Goal: Task Accomplishment & Management: Manage account settings

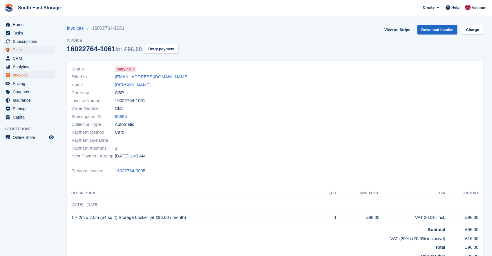
click at [15, 48] on span "Sites" at bounding box center [30, 50] width 35 height 8
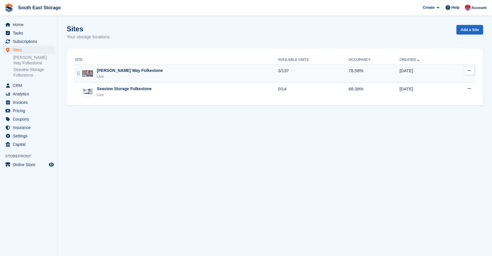
click at [116, 69] on div "[PERSON_NAME] Way Folkestone" at bounding box center [130, 71] width 66 height 6
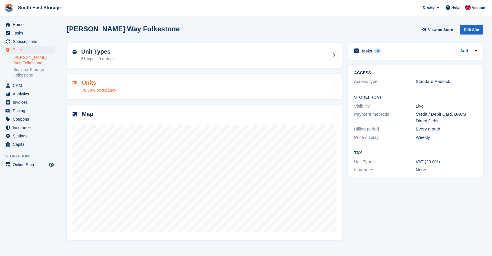
click at [334, 84] on div "Units 78.58% occupancy" at bounding box center [205, 87] width 265 height 14
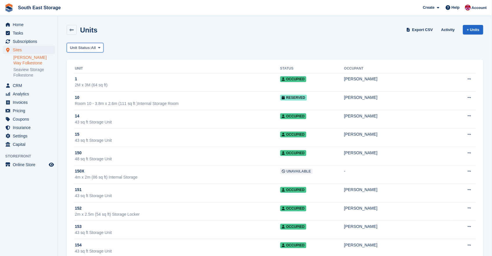
click at [100, 47] on icon at bounding box center [99, 48] width 2 height 4
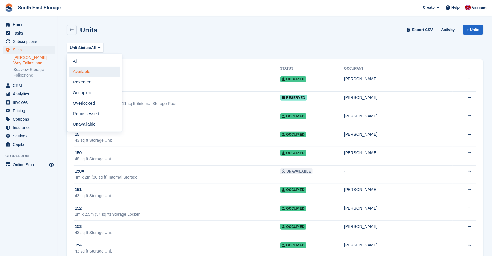
click at [95, 73] on link "Available" at bounding box center [94, 72] width 51 height 10
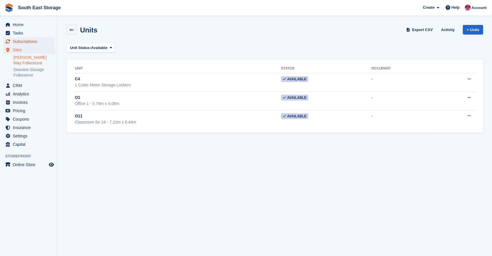
click at [24, 39] on span "Subscriptions" at bounding box center [30, 41] width 35 height 8
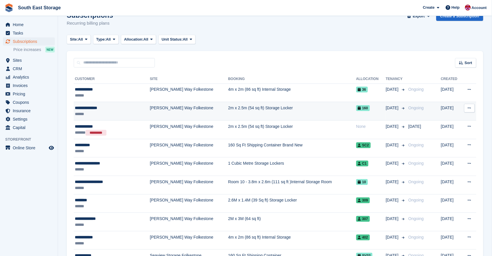
scroll to position [42, 0]
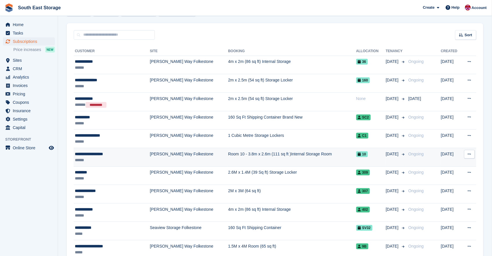
click at [102, 155] on div "**********" at bounding box center [105, 154] width 61 height 6
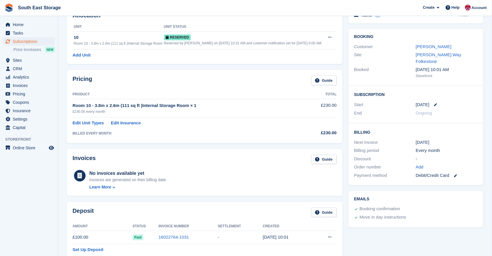
scroll to position [37, 0]
click at [433, 48] on link "Mrs Tracy Schermuly" at bounding box center [434, 46] width 36 height 5
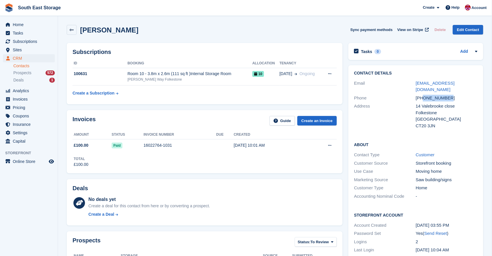
drag, startPoint x: 452, startPoint y: 94, endPoint x: 424, endPoint y: 89, distance: 28.6
click at [424, 95] on div "+447947415218" at bounding box center [447, 98] width 62 height 7
click at [459, 95] on div "+447947415218" at bounding box center [447, 98] width 62 height 7
drag, startPoint x: 456, startPoint y: 92, endPoint x: 416, endPoint y: 91, distance: 39.2
click at [416, 95] on div "+447947415218" at bounding box center [447, 98] width 62 height 7
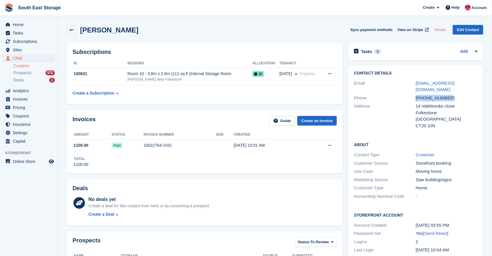
copy div "+447947415218"
click at [329, 73] on icon at bounding box center [330, 74] width 3 height 4
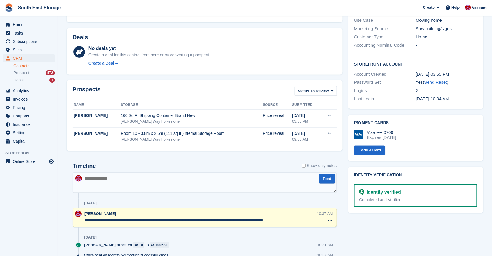
scroll to position [151, 0]
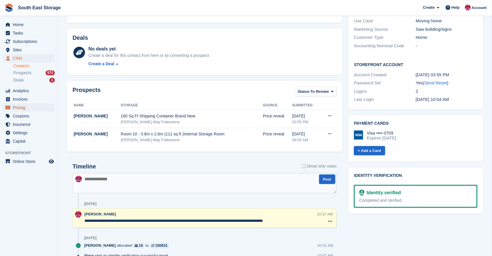
click at [18, 108] on span "Pricing" at bounding box center [30, 108] width 35 height 8
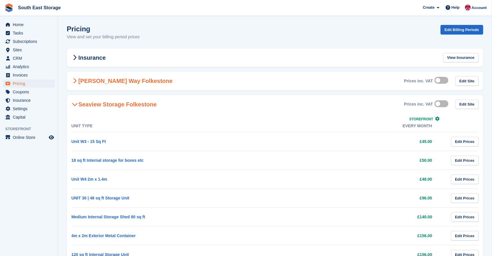
click at [75, 80] on icon at bounding box center [75, 81] width 4 height 6
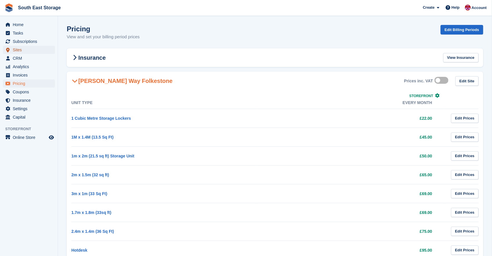
click at [17, 48] on span "Sites" at bounding box center [30, 50] width 35 height 8
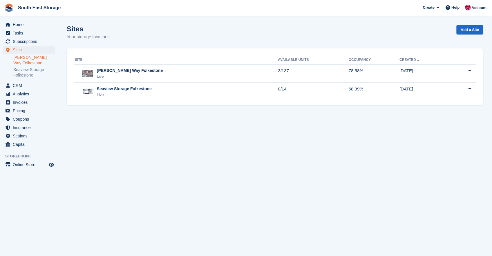
click at [28, 57] on link "[PERSON_NAME] Way Folkestone" at bounding box center [34, 60] width 42 height 11
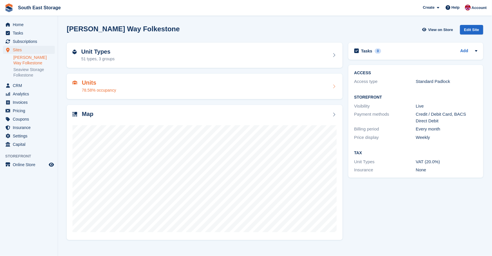
click at [89, 79] on div "Units 78.58% occupancy" at bounding box center [205, 87] width 276 height 26
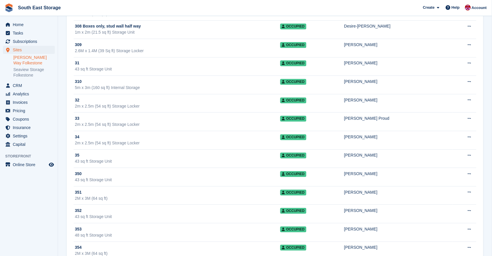
scroll to position [1277, 0]
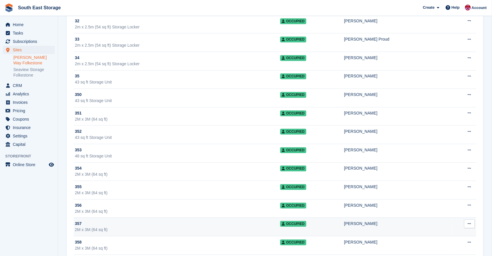
click at [348, 222] on div "[PERSON_NAME]" at bounding box center [398, 224] width 108 height 6
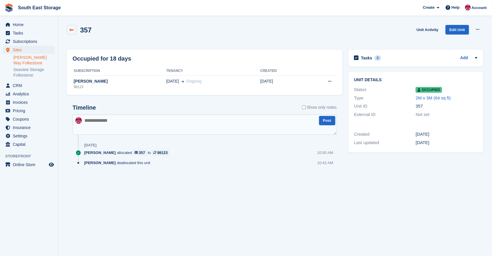
click at [75, 30] on link at bounding box center [72, 30] width 10 height 10
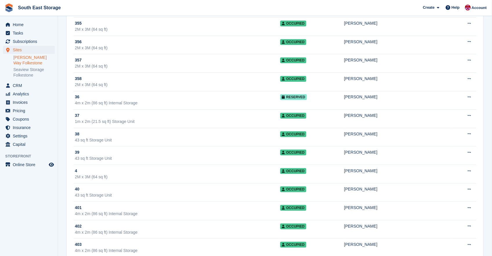
scroll to position [1569, 0]
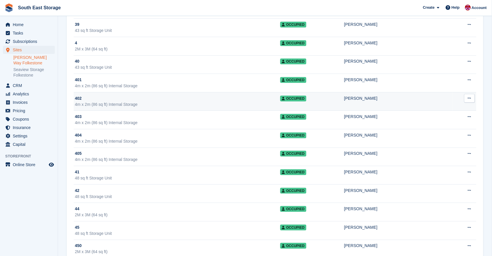
click at [152, 103] on div "4m x 2m (86 sq ft) Internal Storage" at bounding box center [178, 105] width 206 height 6
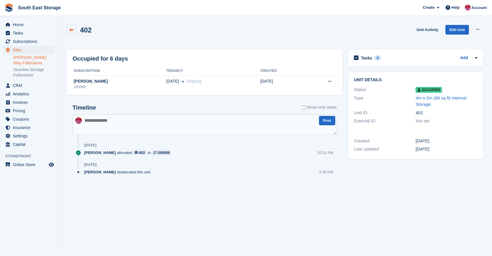
click at [72, 29] on icon at bounding box center [72, 30] width 4 height 4
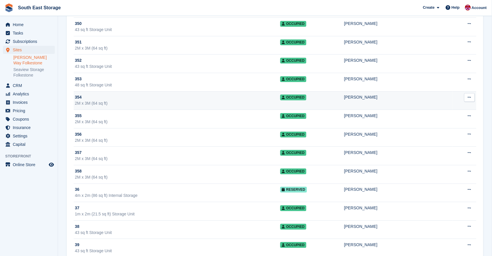
scroll to position [1349, 0]
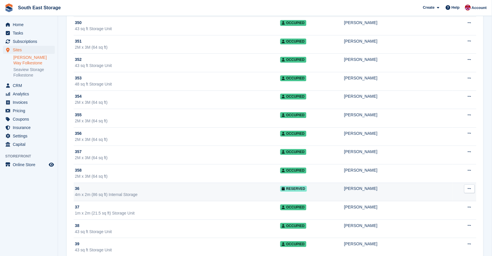
click at [154, 189] on div "36" at bounding box center [178, 189] width 206 height 6
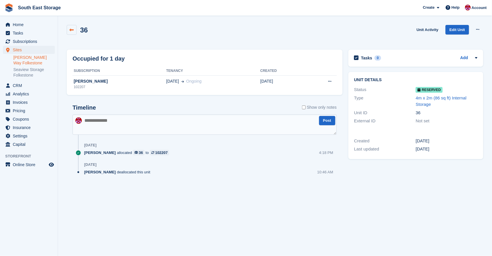
click at [72, 29] on icon at bounding box center [72, 30] width 4 height 4
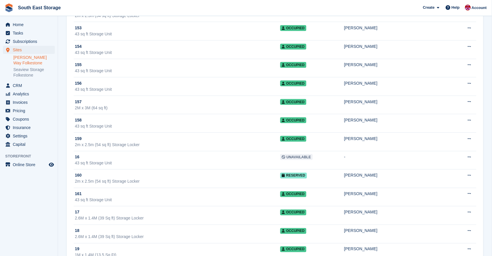
scroll to position [195, 0]
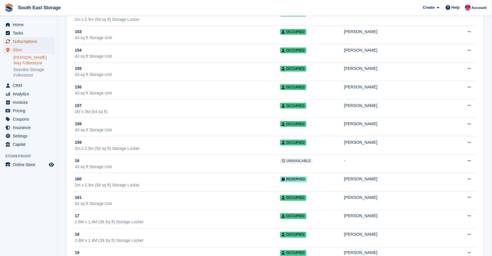
click at [24, 39] on span "Subscriptions" at bounding box center [30, 41] width 35 height 8
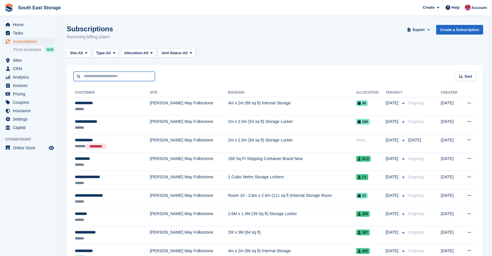
click at [98, 75] on input "text" at bounding box center [114, 77] width 81 height 10
type input "*******"
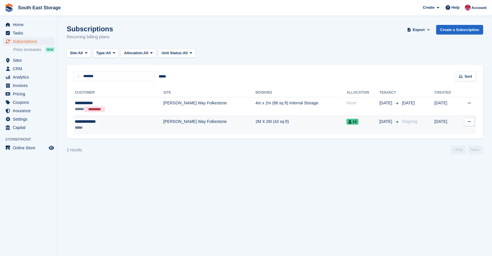
click at [163, 123] on td "[PERSON_NAME] Way Folkestone" at bounding box center [209, 125] width 92 height 18
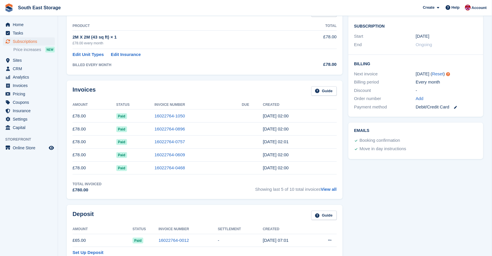
scroll to position [106, 0]
click at [335, 189] on link "View all" at bounding box center [329, 188] width 16 height 5
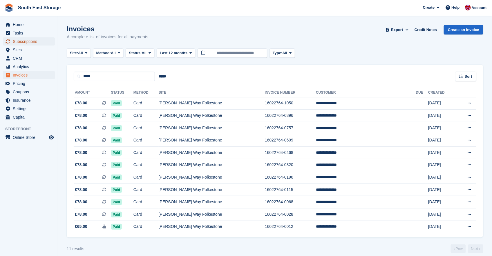
click at [28, 41] on span "Subscriptions" at bounding box center [30, 41] width 35 height 8
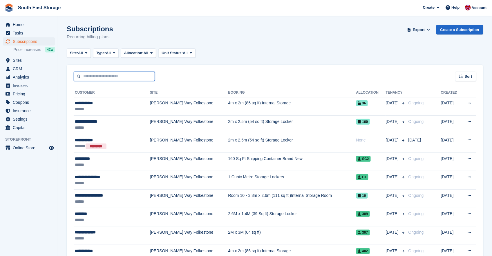
click at [89, 76] on input "text" at bounding box center [114, 77] width 81 height 10
type input "*******"
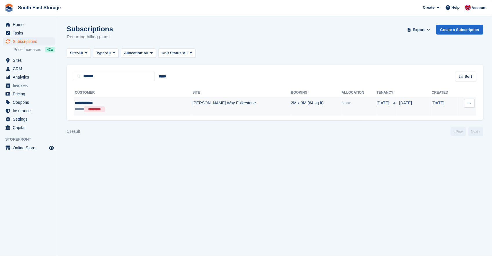
click at [96, 103] on div "**********" at bounding box center [113, 103] width 76 height 6
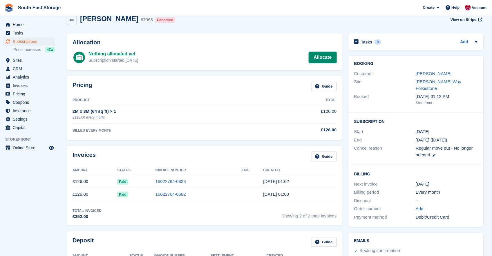
scroll to position [19, 0]
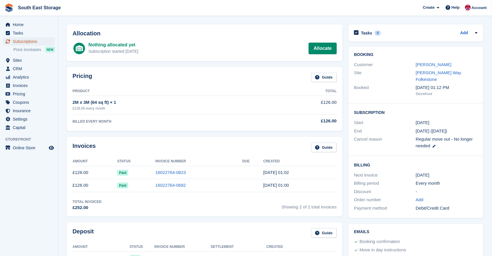
click at [23, 42] on span "Subscriptions" at bounding box center [30, 41] width 35 height 8
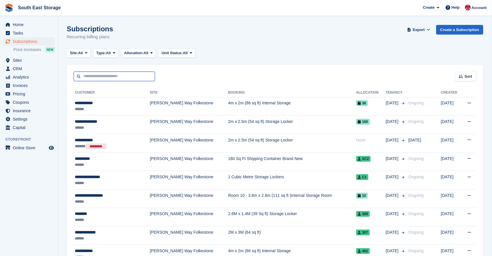
click at [103, 76] on input "text" at bounding box center [114, 77] width 81 height 10
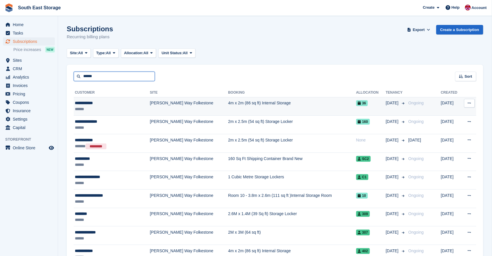
type input "******"
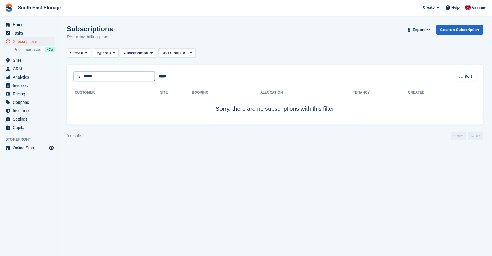
click at [101, 78] on input "******" at bounding box center [114, 77] width 81 height 10
type input "*"
click at [23, 42] on span "Subscriptions" at bounding box center [30, 41] width 35 height 8
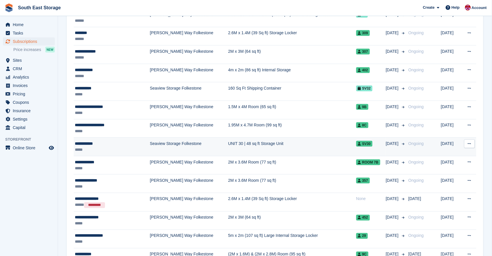
scroll to position [184, 0]
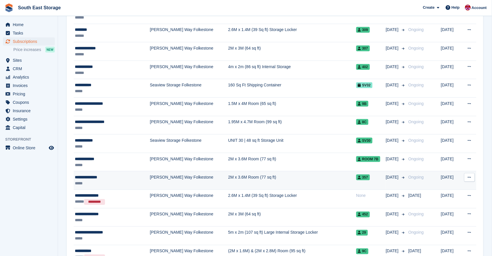
click at [103, 177] on div "**********" at bounding box center [105, 178] width 61 height 6
